Goal: Find specific page/section: Find specific page/section

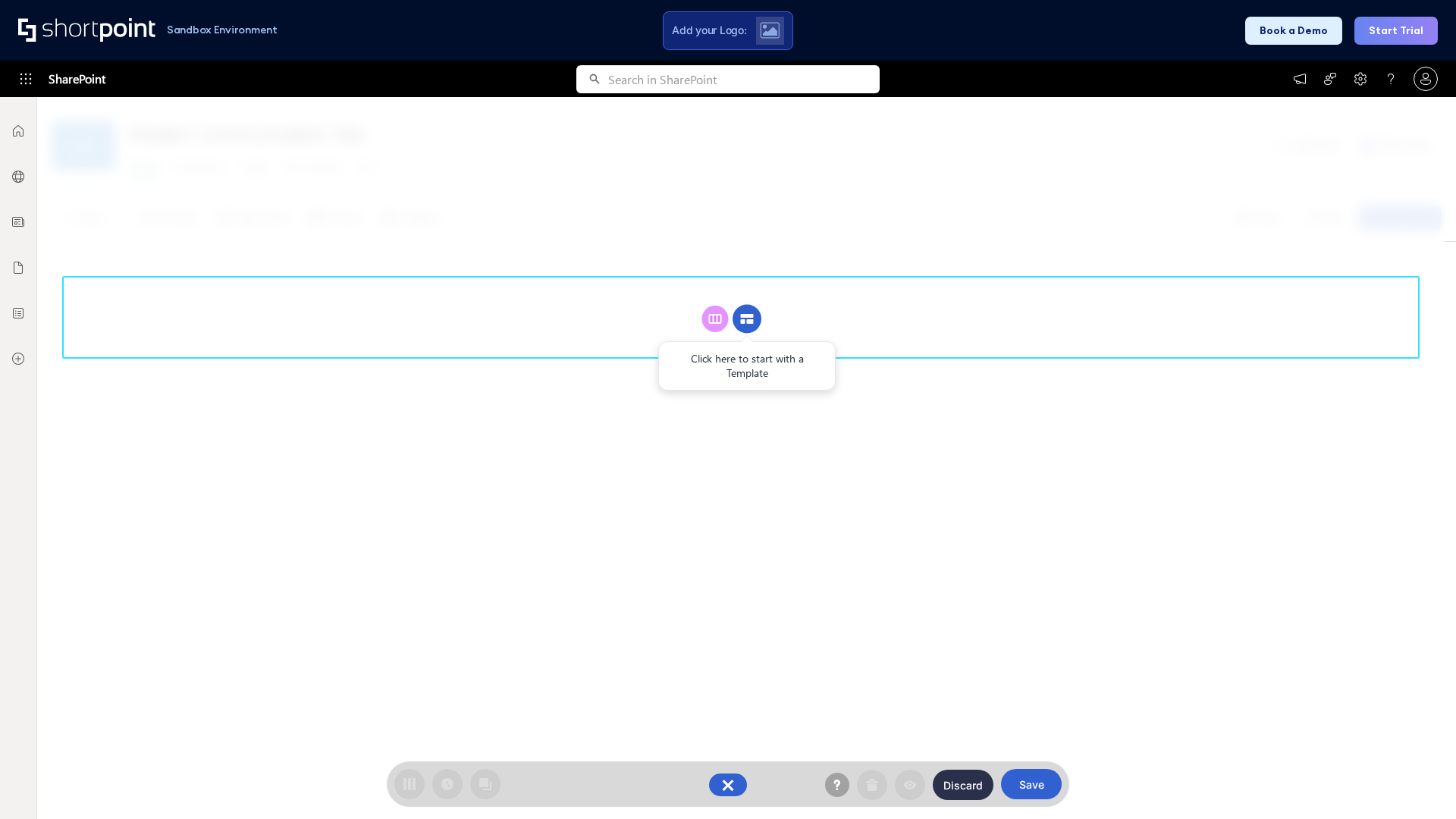
click at [747, 319] on circle at bounding box center [747, 320] width 29 height 29
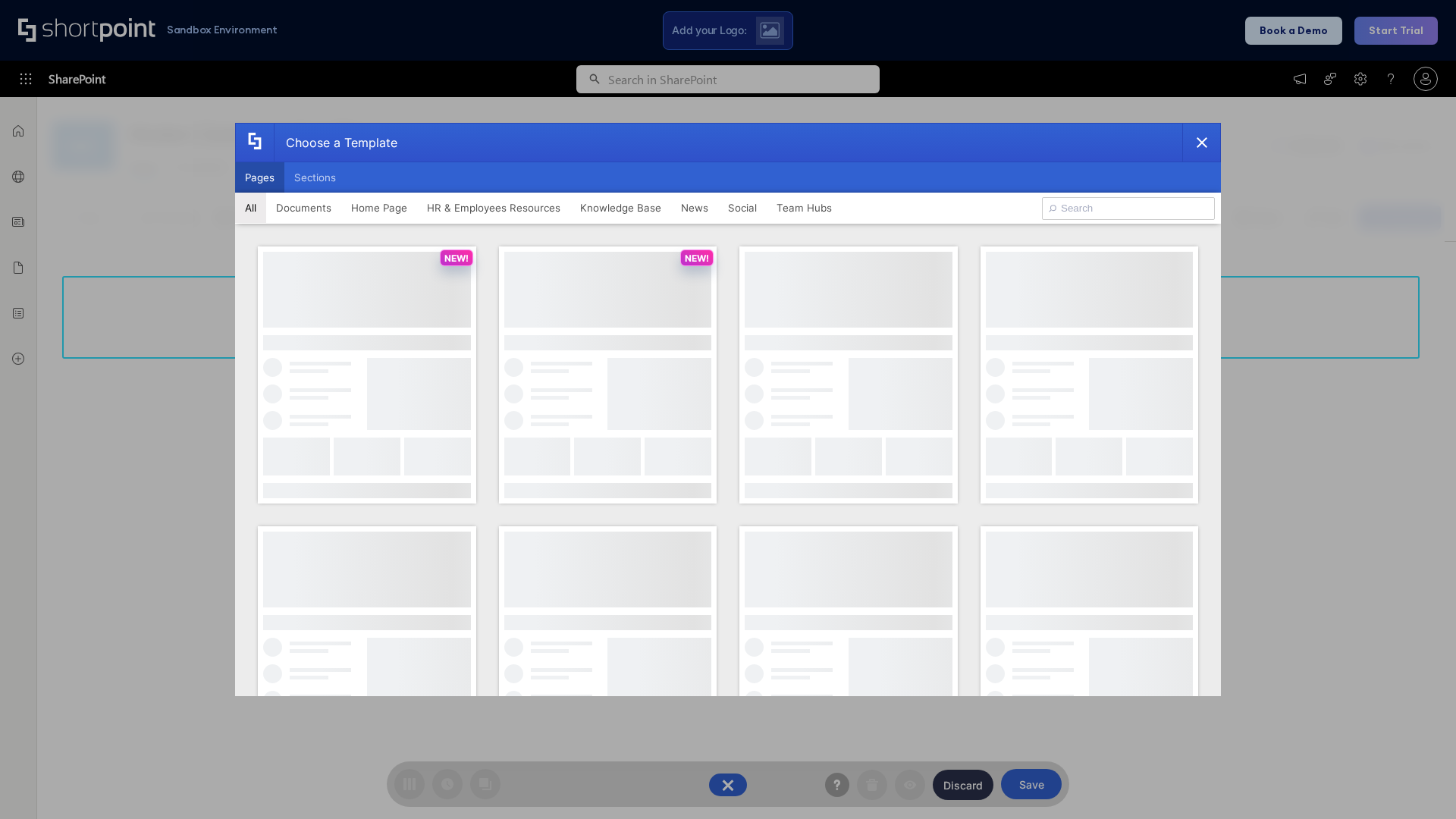
click at [259, 177] on button "Pages" at bounding box center [259, 177] width 49 height 31
type input "Together"
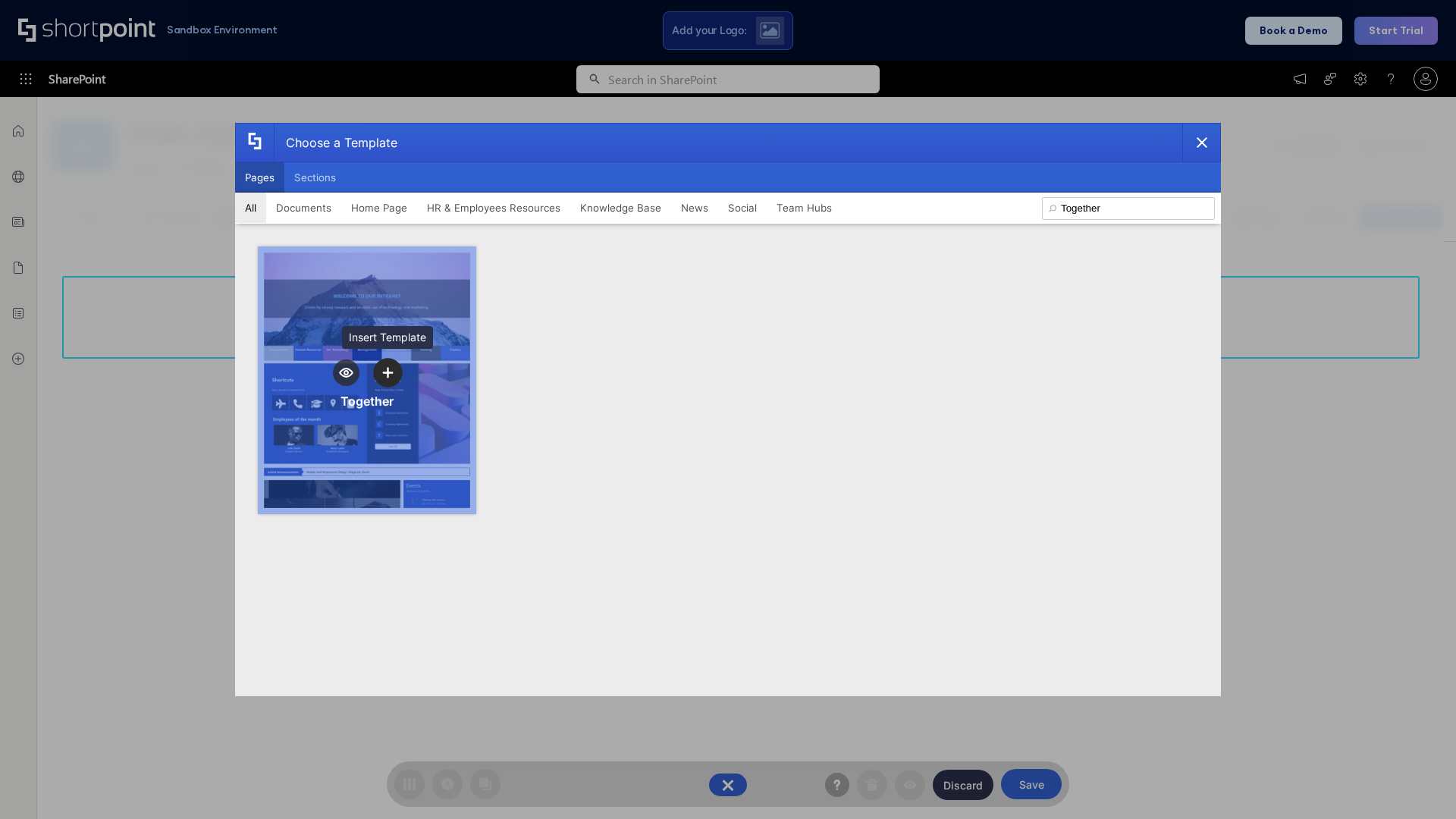
click at [387, 372] on icon "template selector" at bounding box center [387, 372] width 11 height 11
